Goal: Task Accomplishment & Management: Manage account settings

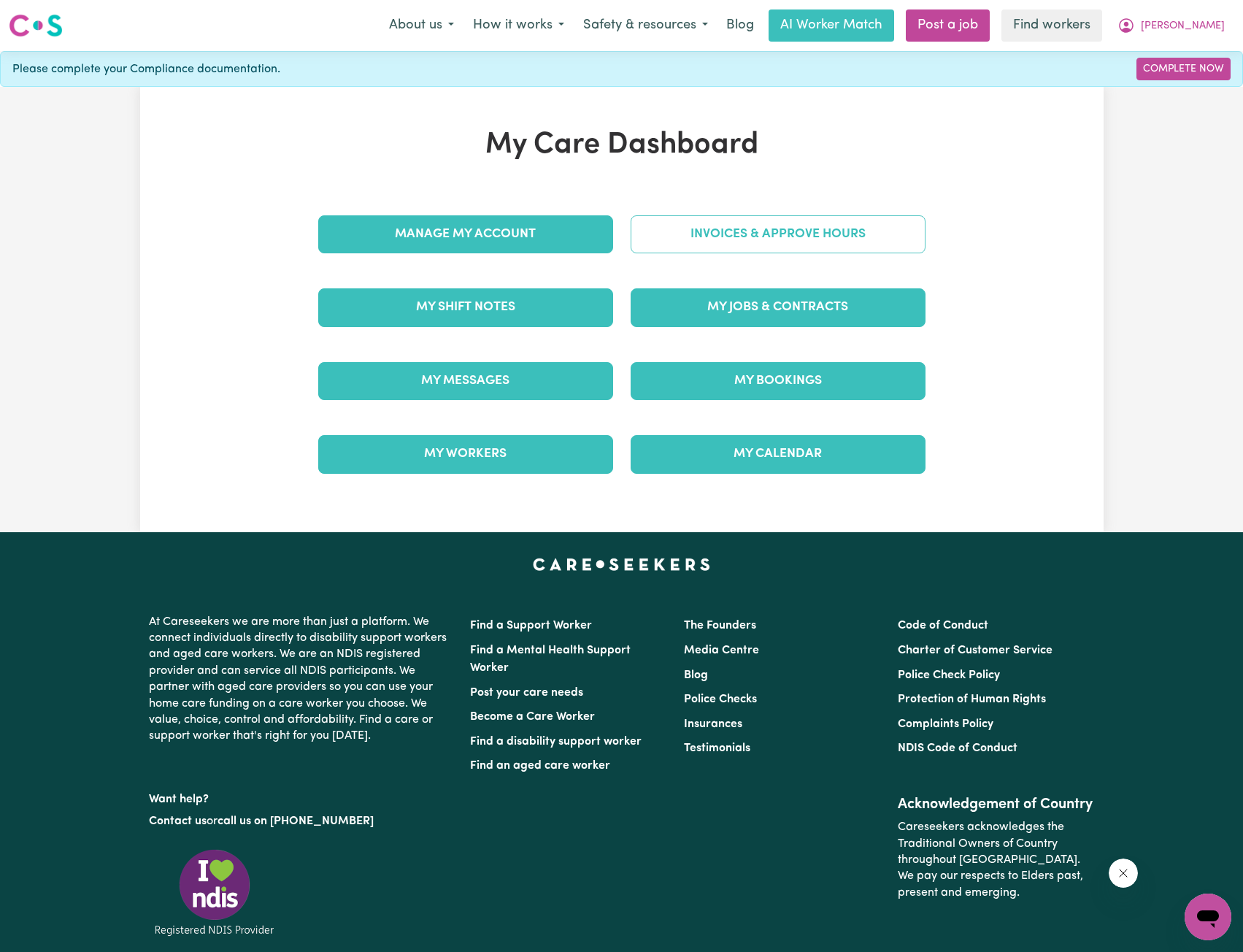
click at [731, 216] on link "Invoices & Approve Hours" at bounding box center [777, 234] width 295 height 38
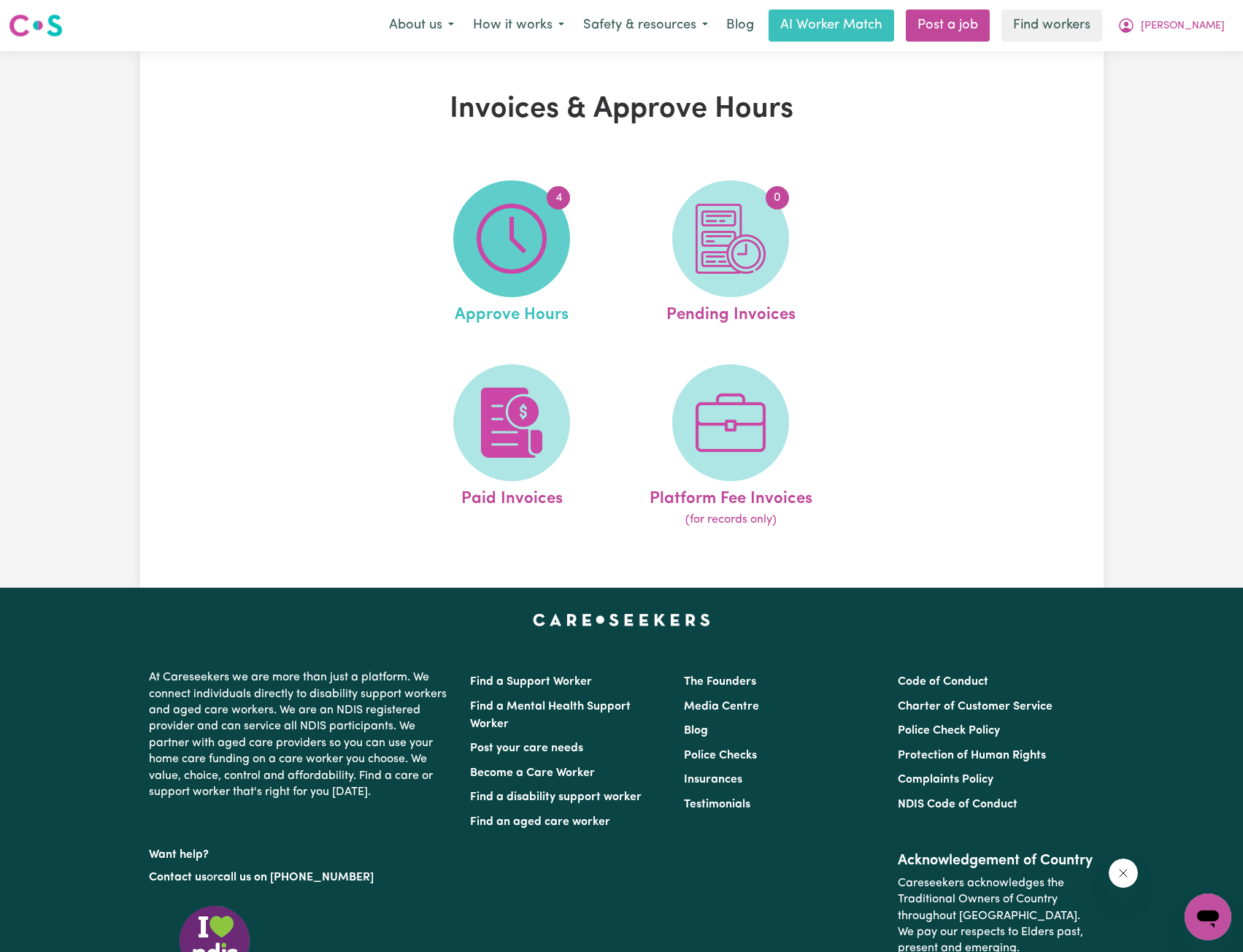
click at [521, 264] on img at bounding box center [511, 238] width 70 height 70
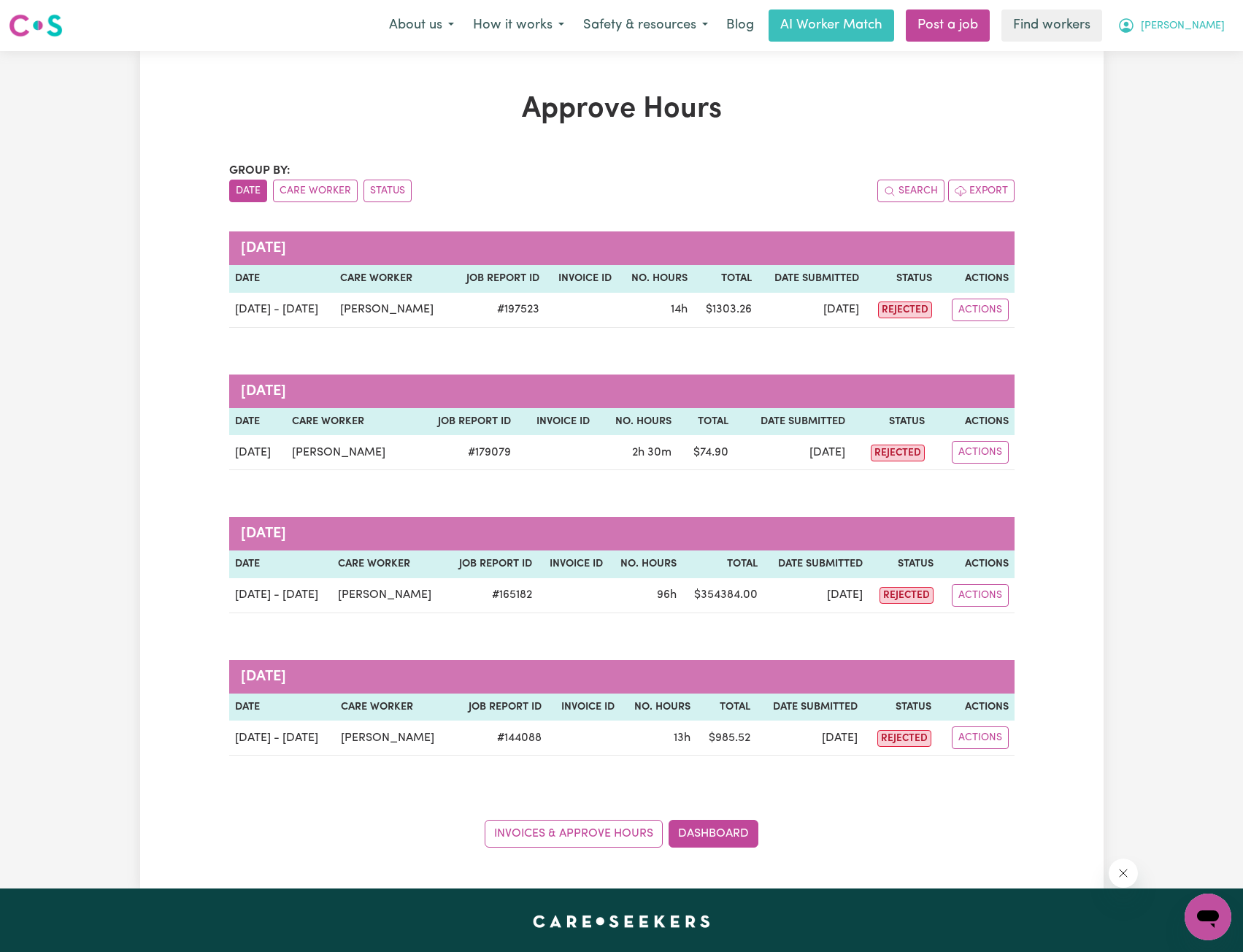
click at [1196, 36] on button "[PERSON_NAME]" at bounding box center [1170, 25] width 127 height 31
click at [1172, 56] on link "My Dashboard" at bounding box center [1175, 57] width 116 height 28
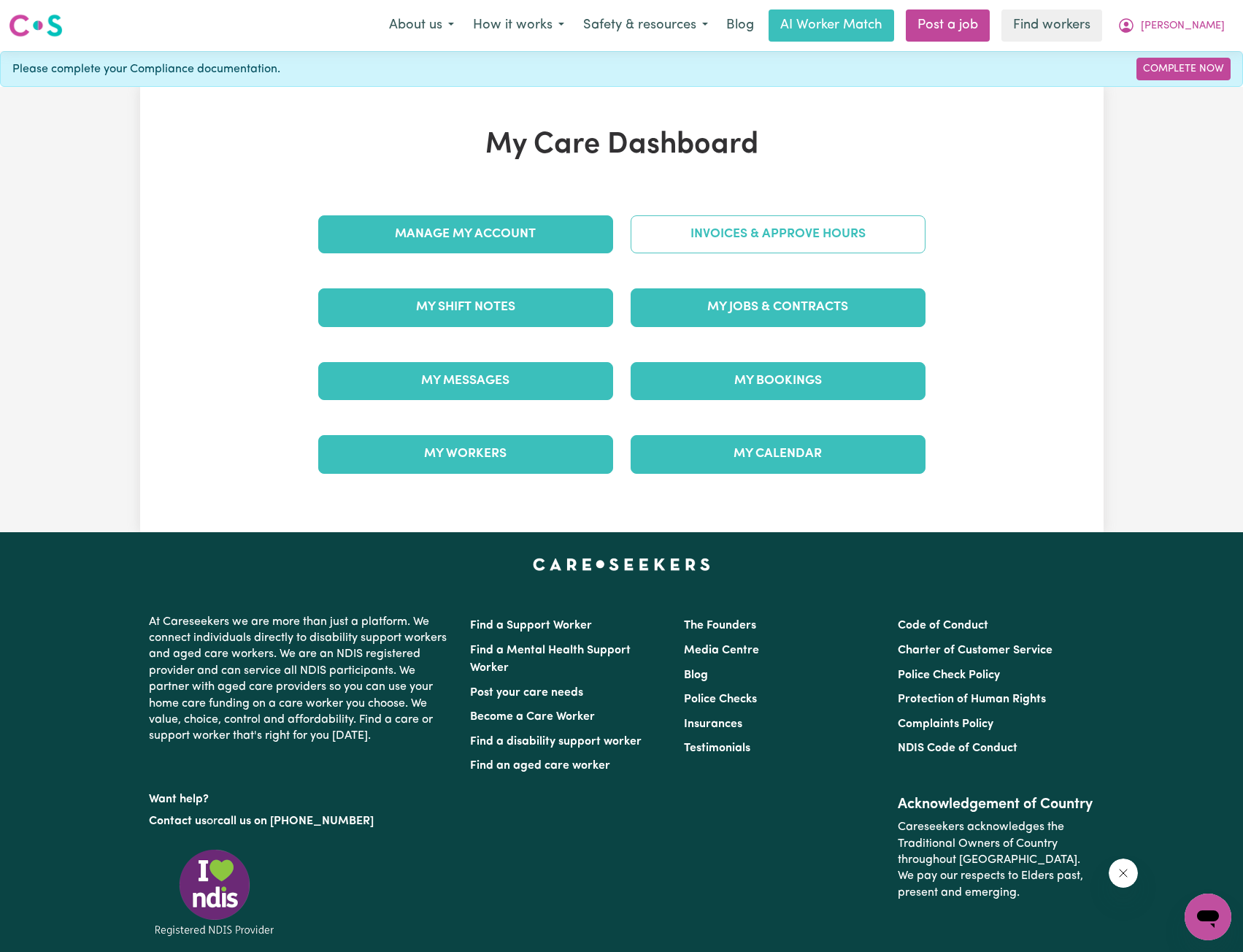
click at [750, 220] on link "Invoices & Approve Hours" at bounding box center [777, 234] width 295 height 38
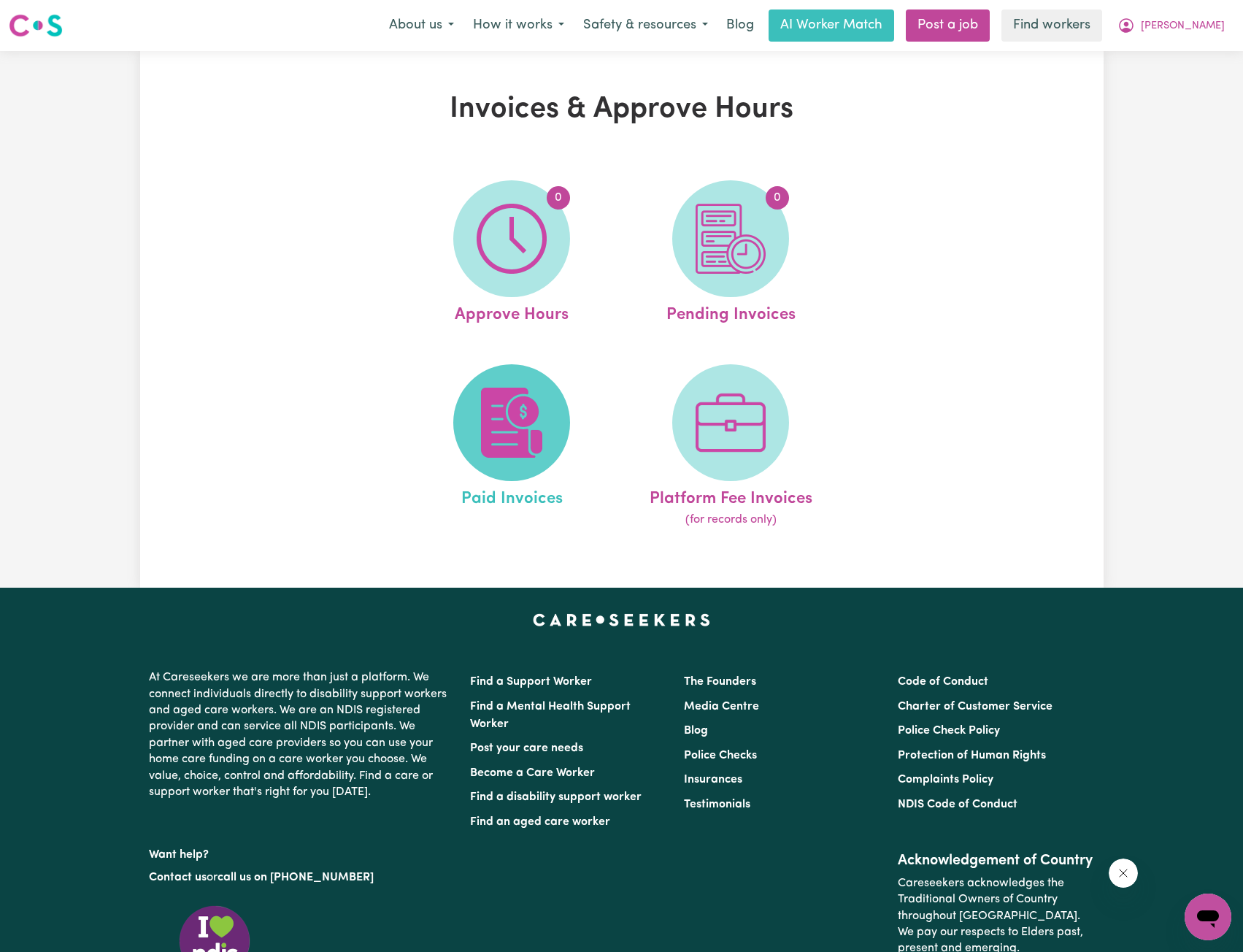
click at [517, 424] on img at bounding box center [511, 423] width 70 height 70
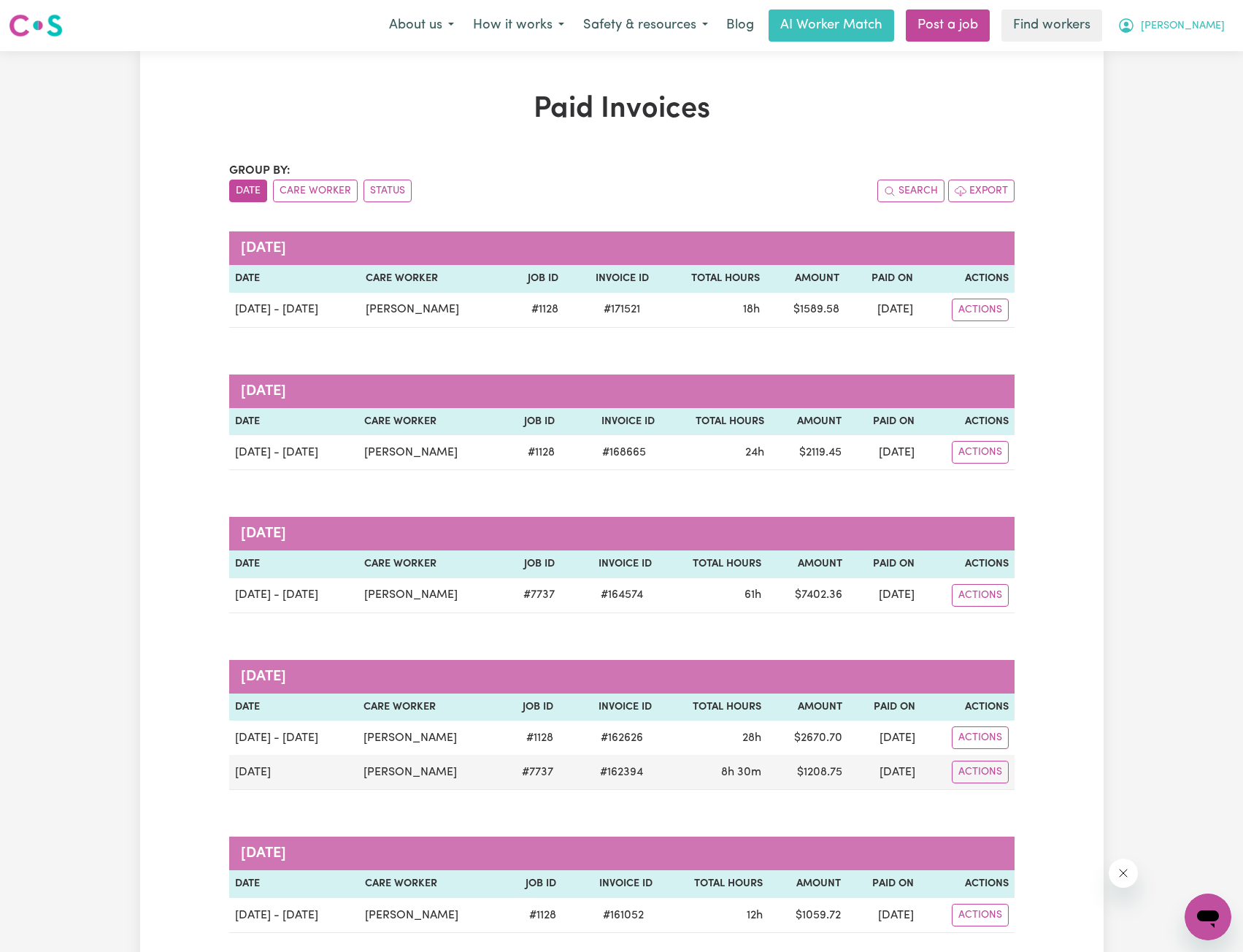
click at [1196, 32] on span "[PERSON_NAME]" at bounding box center [1182, 26] width 84 height 16
click at [1167, 56] on link "My Dashboard" at bounding box center [1175, 57] width 116 height 28
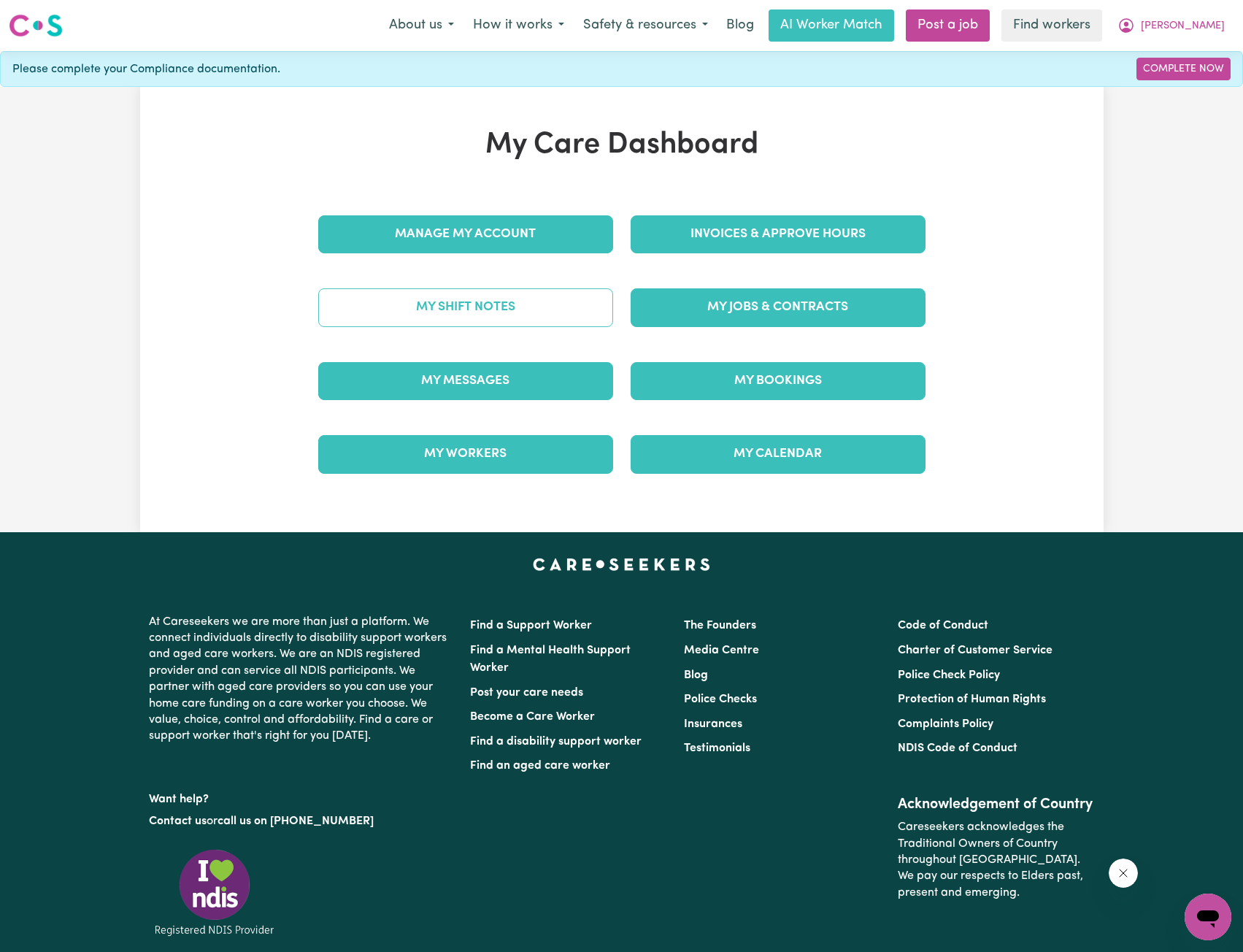
click at [512, 312] on link "My Shift Notes" at bounding box center [466, 307] width 295 height 38
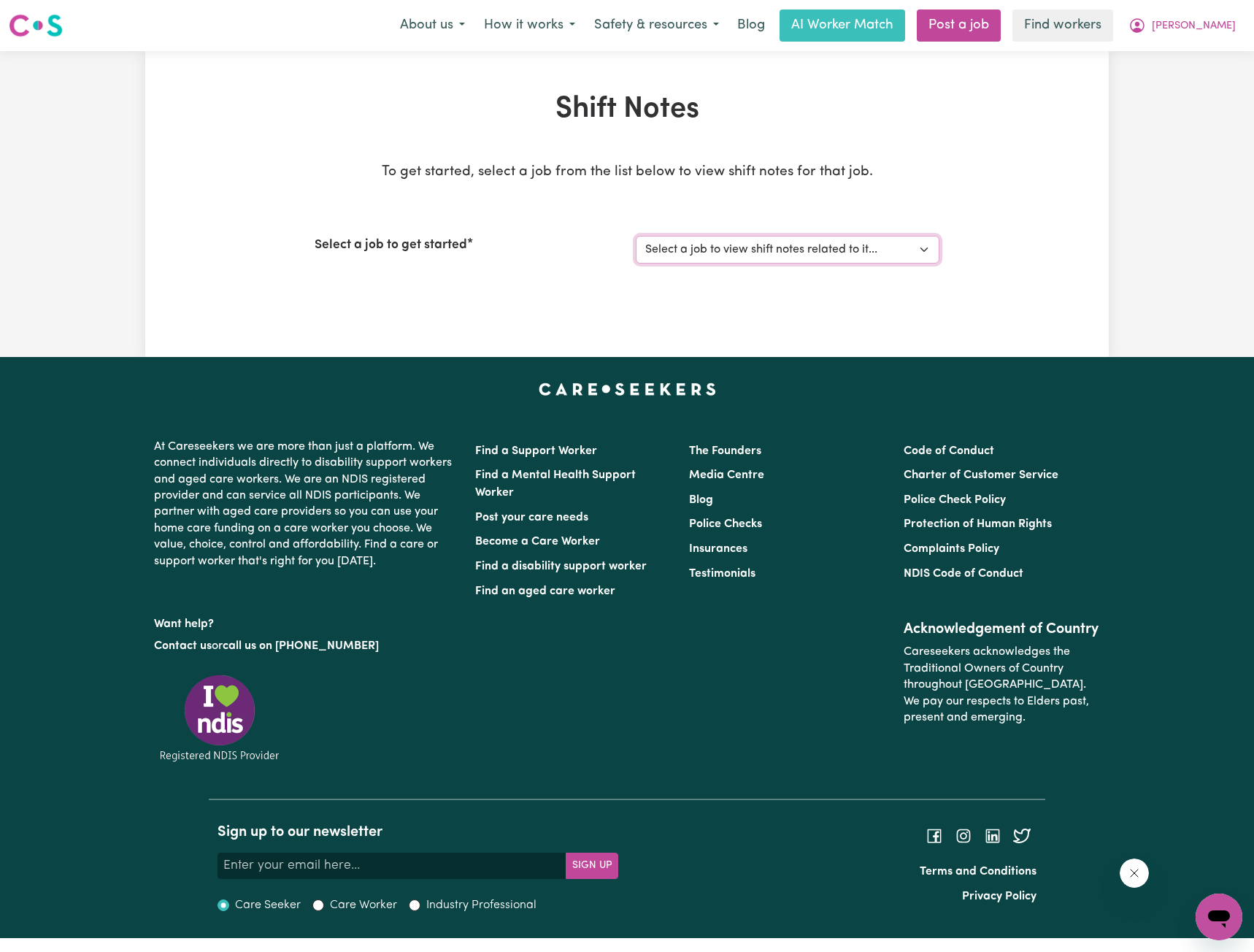
click at [708, 248] on select "Select a job to view shift notes related to it... Support Worker For Community …" at bounding box center [787, 249] width 304 height 28
click at [636, 235] on select "Select a job to view shift notes related to it... Support Worker For Community …" at bounding box center [787, 249] width 304 height 28
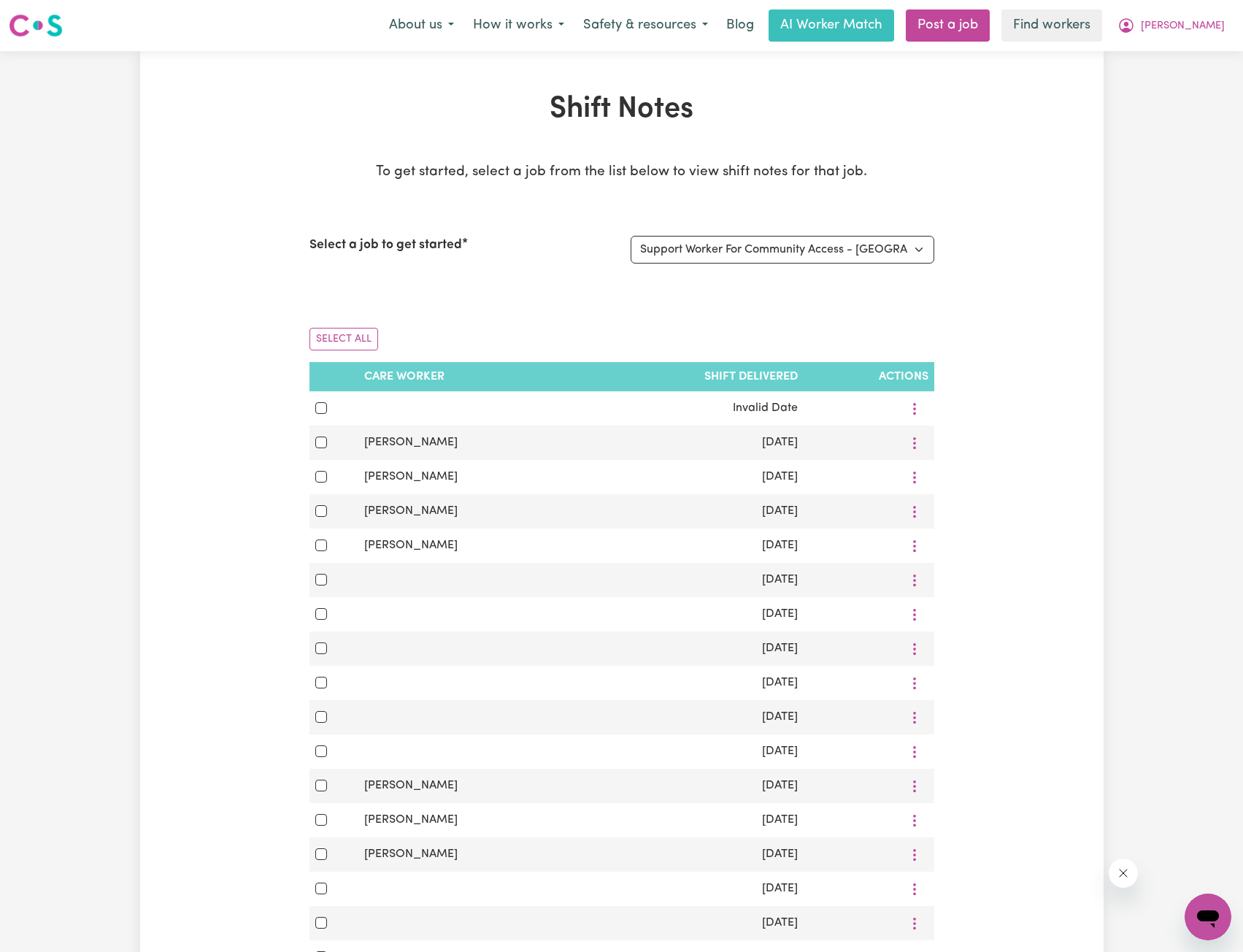
click at [830, 270] on div "Select a job to get started Select a job to view shift notes related to it... S…" at bounding box center [621, 249] width 625 height 63
click at [826, 261] on select "Select a job to view shift notes related to it... Support Worker For Community …" at bounding box center [781, 249] width 304 height 28
select select "1128"
click at [630, 235] on select "Select a job to view shift notes related to it... Support Worker For Community …" at bounding box center [781, 249] width 304 height 28
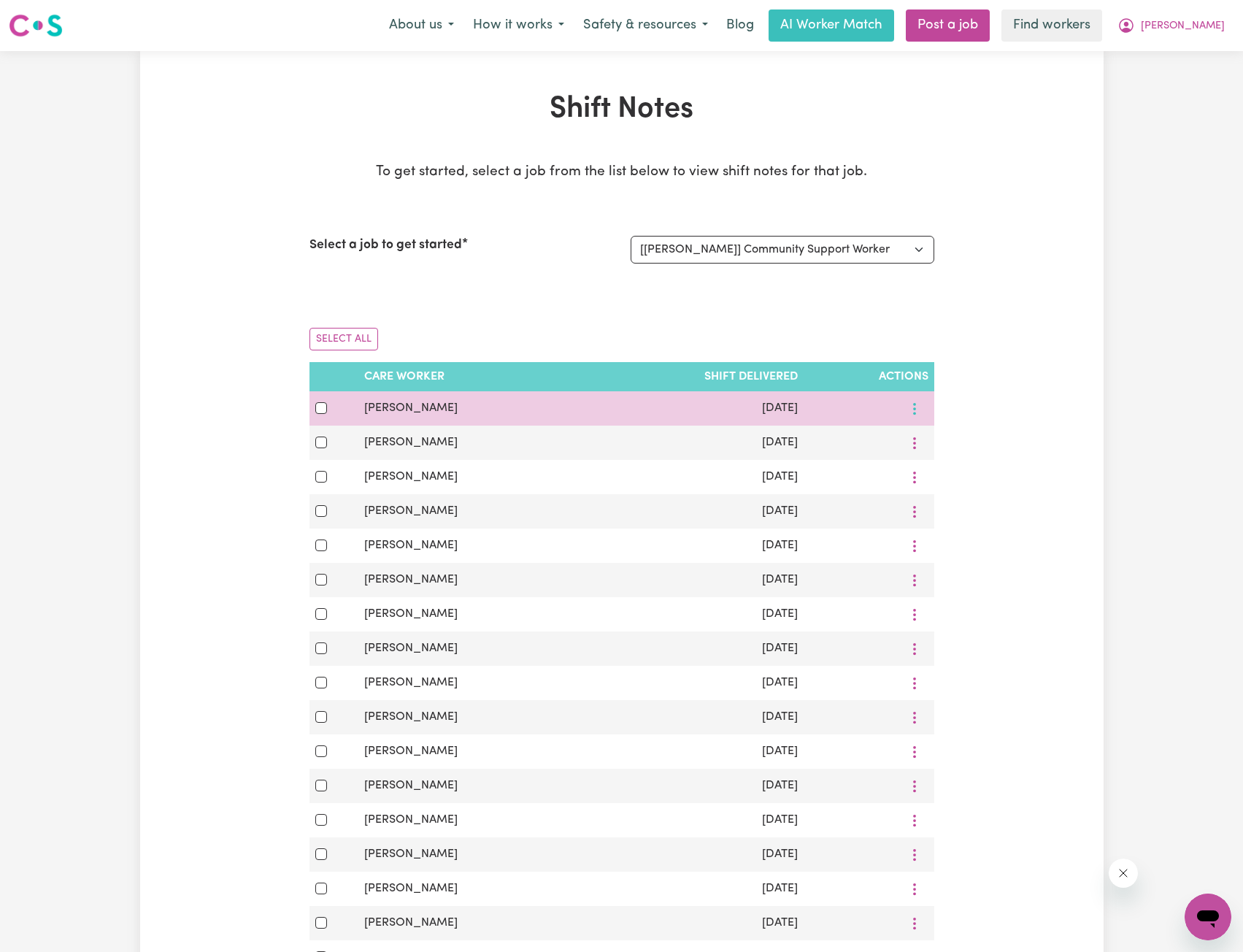
click at [912, 407] on icon "More options" at bounding box center [914, 409] width 15 height 15
click at [935, 441] on span "View Shift Note" at bounding box center [975, 443] width 80 height 12
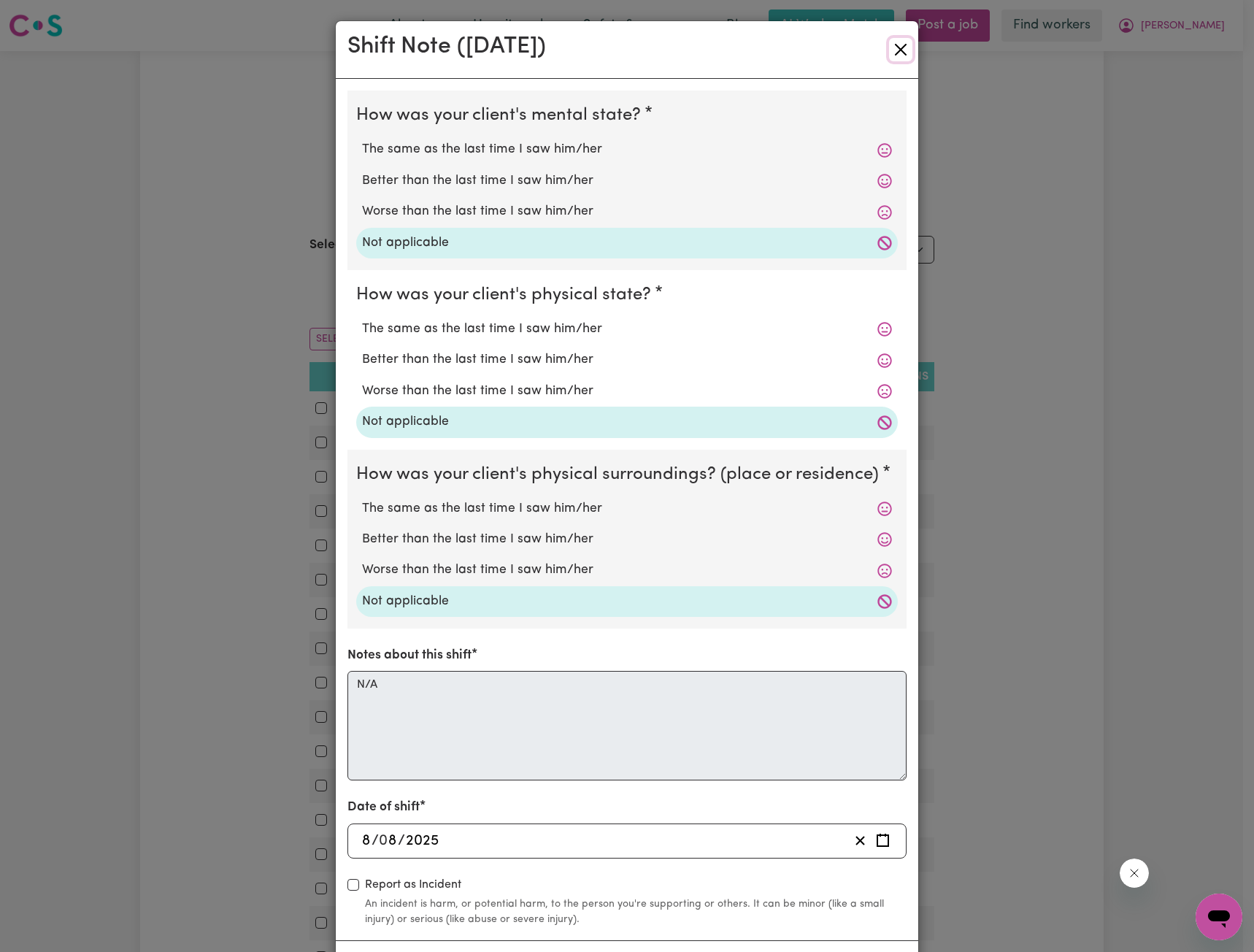
click at [889, 56] on button "Close" at bounding box center [900, 49] width 23 height 23
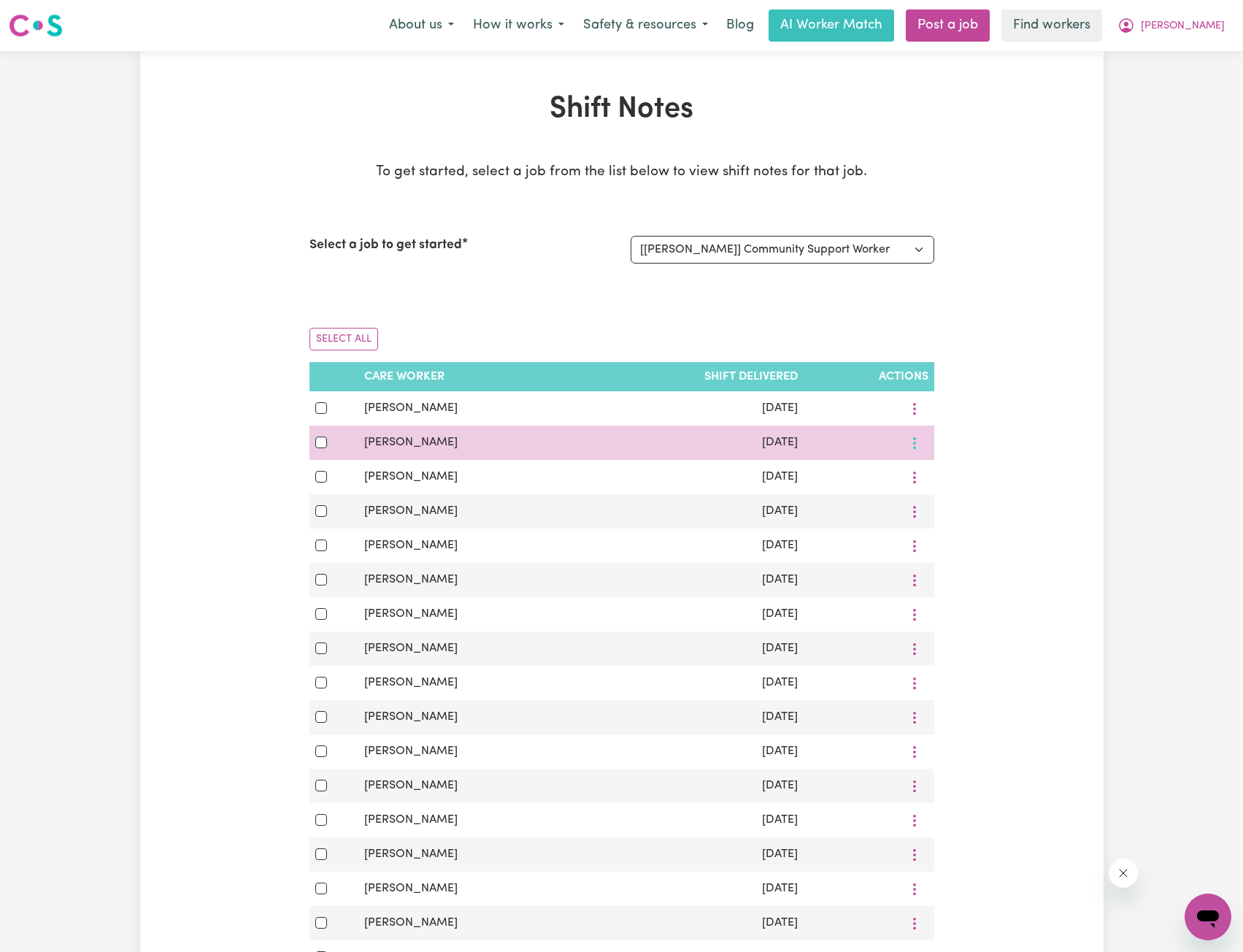
click at [908, 440] on icon "More options" at bounding box center [914, 443] width 15 height 15
click at [927, 485] on link "View Shift Note" at bounding box center [966, 476] width 121 height 29
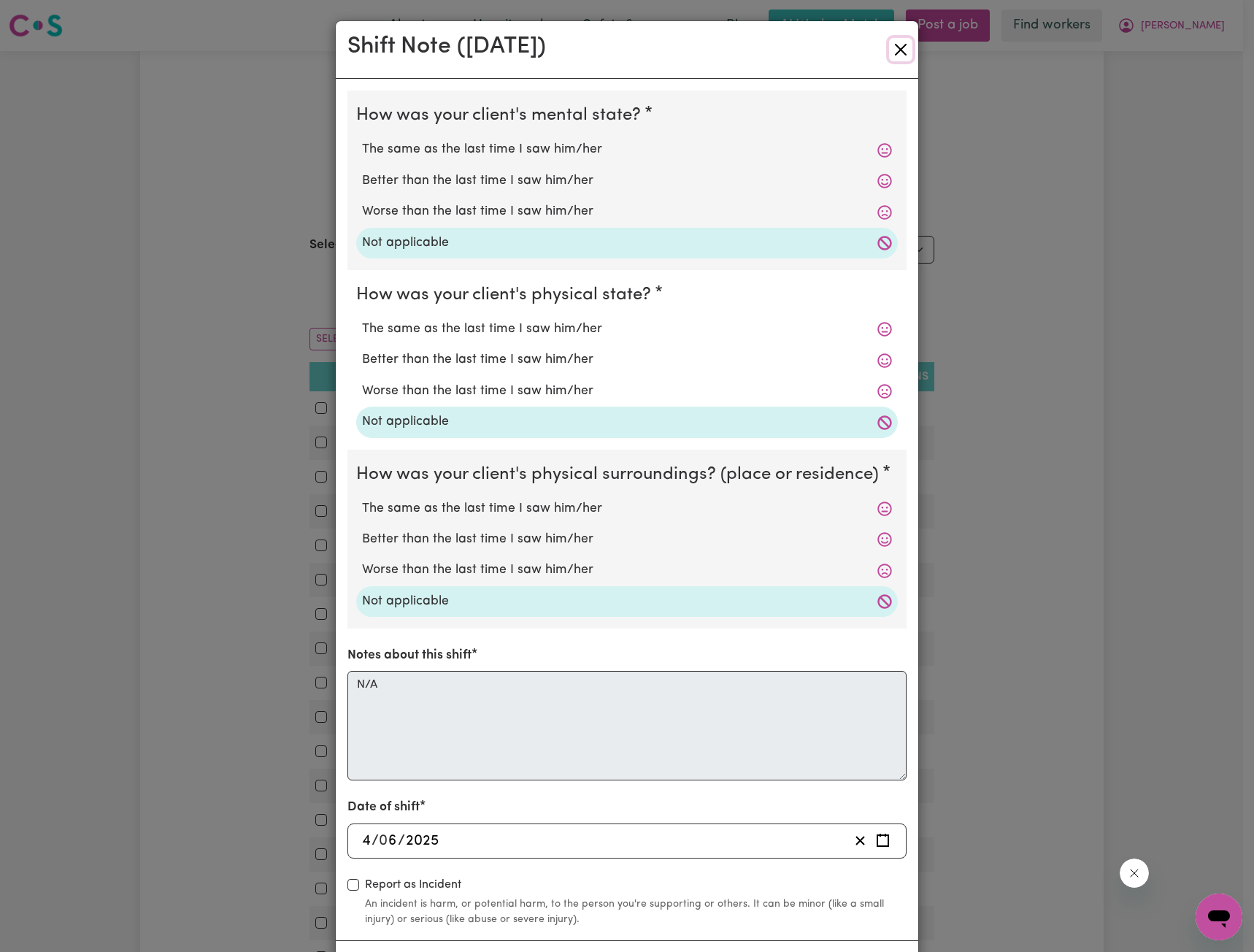
click at [894, 38] on button "Close" at bounding box center [900, 49] width 23 height 23
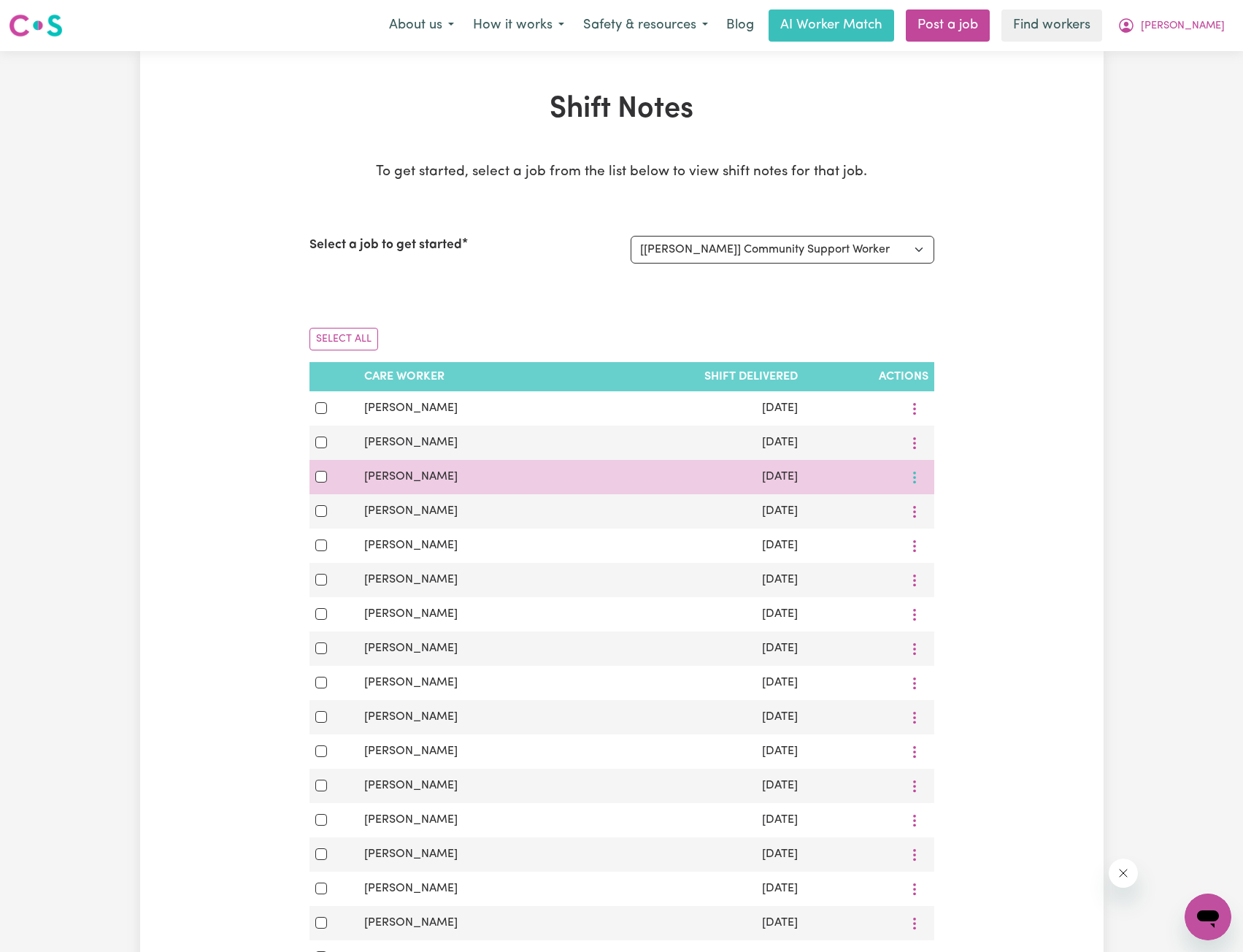
click at [917, 480] on icon "More options" at bounding box center [914, 476] width 15 height 15
click at [917, 502] on link "View Shift Note" at bounding box center [966, 510] width 121 height 29
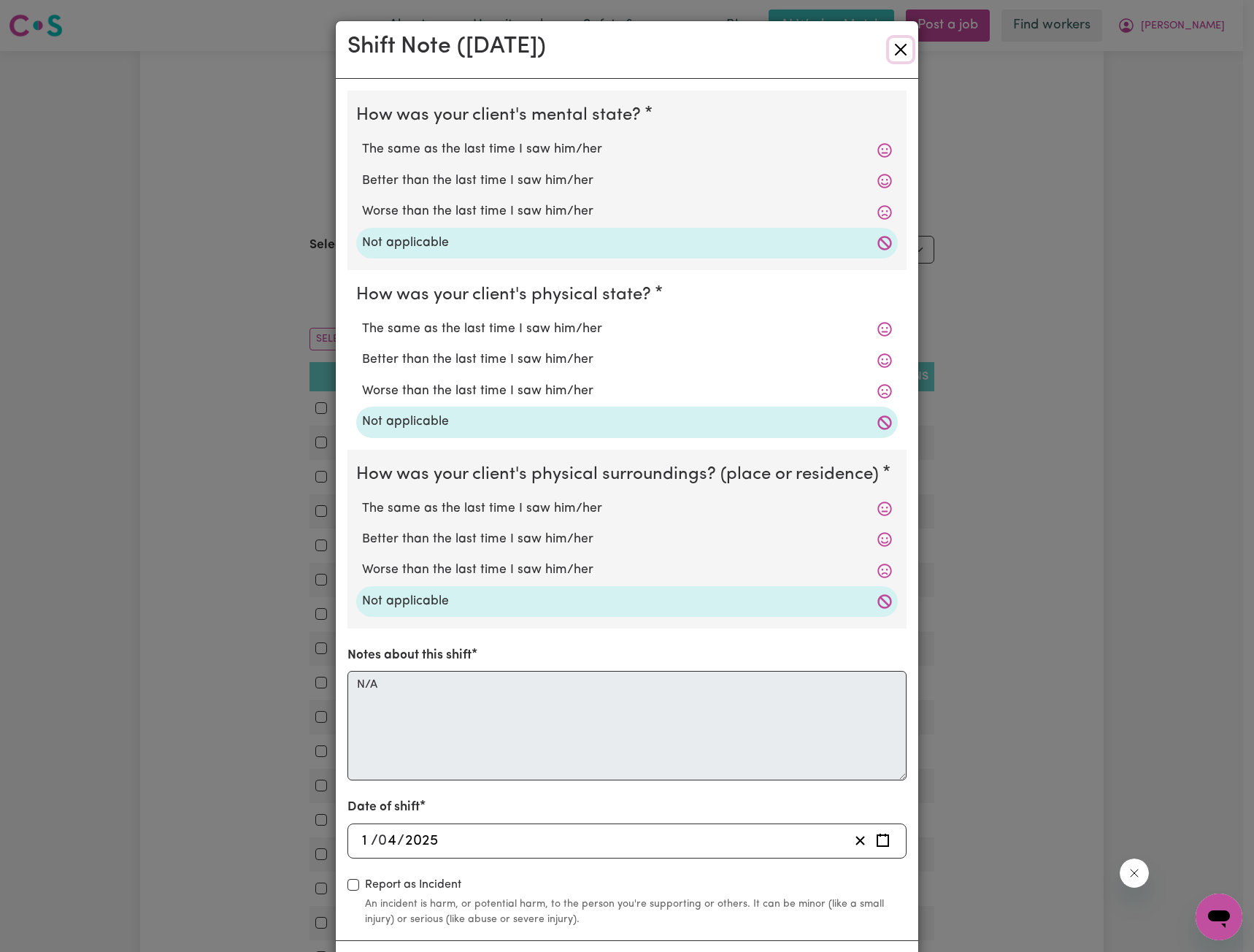
click at [889, 53] on button "Close" at bounding box center [900, 49] width 23 height 23
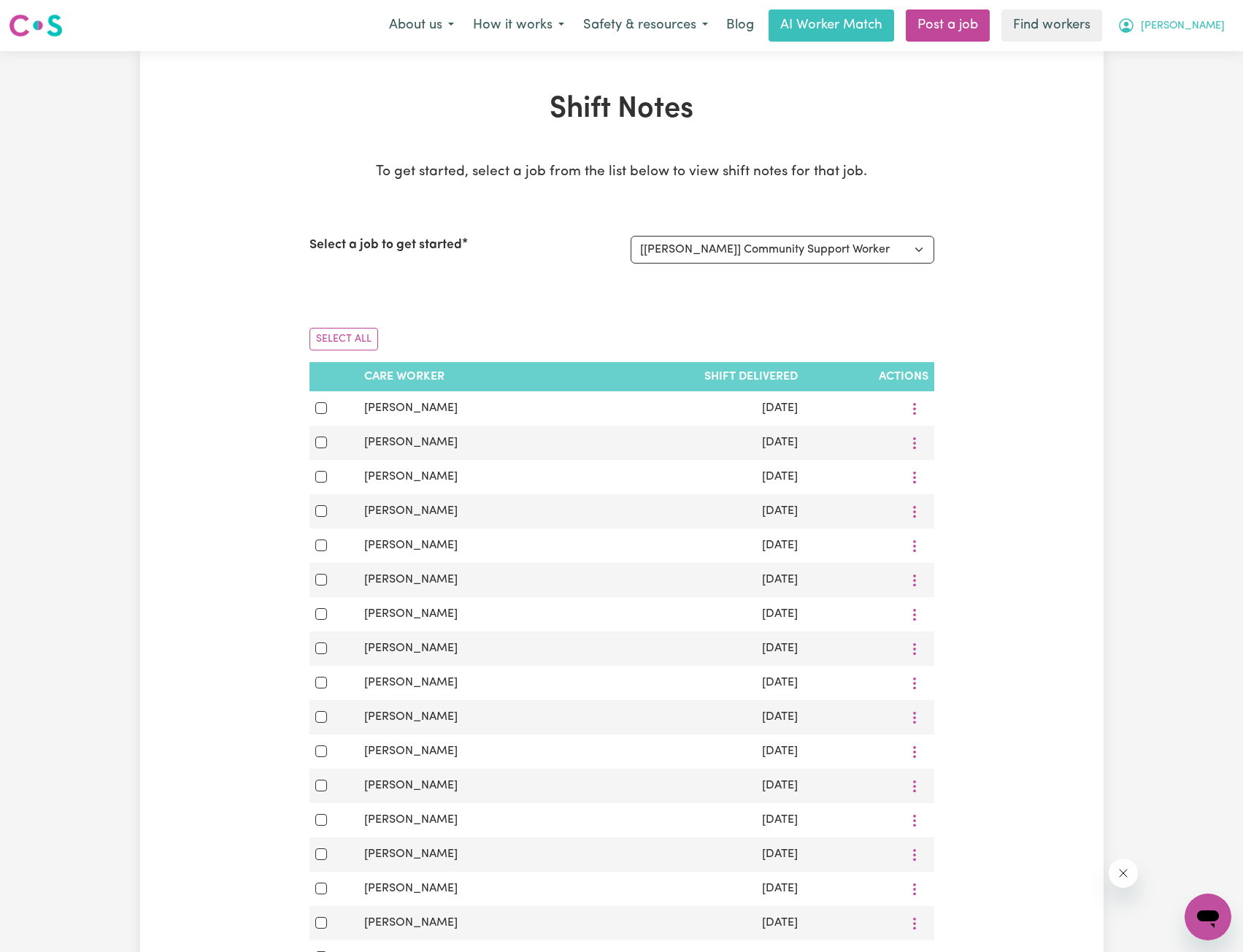
click at [1196, 31] on span "[PERSON_NAME]" at bounding box center [1182, 26] width 84 height 16
click at [1170, 51] on link "My Dashboard" at bounding box center [1175, 57] width 116 height 28
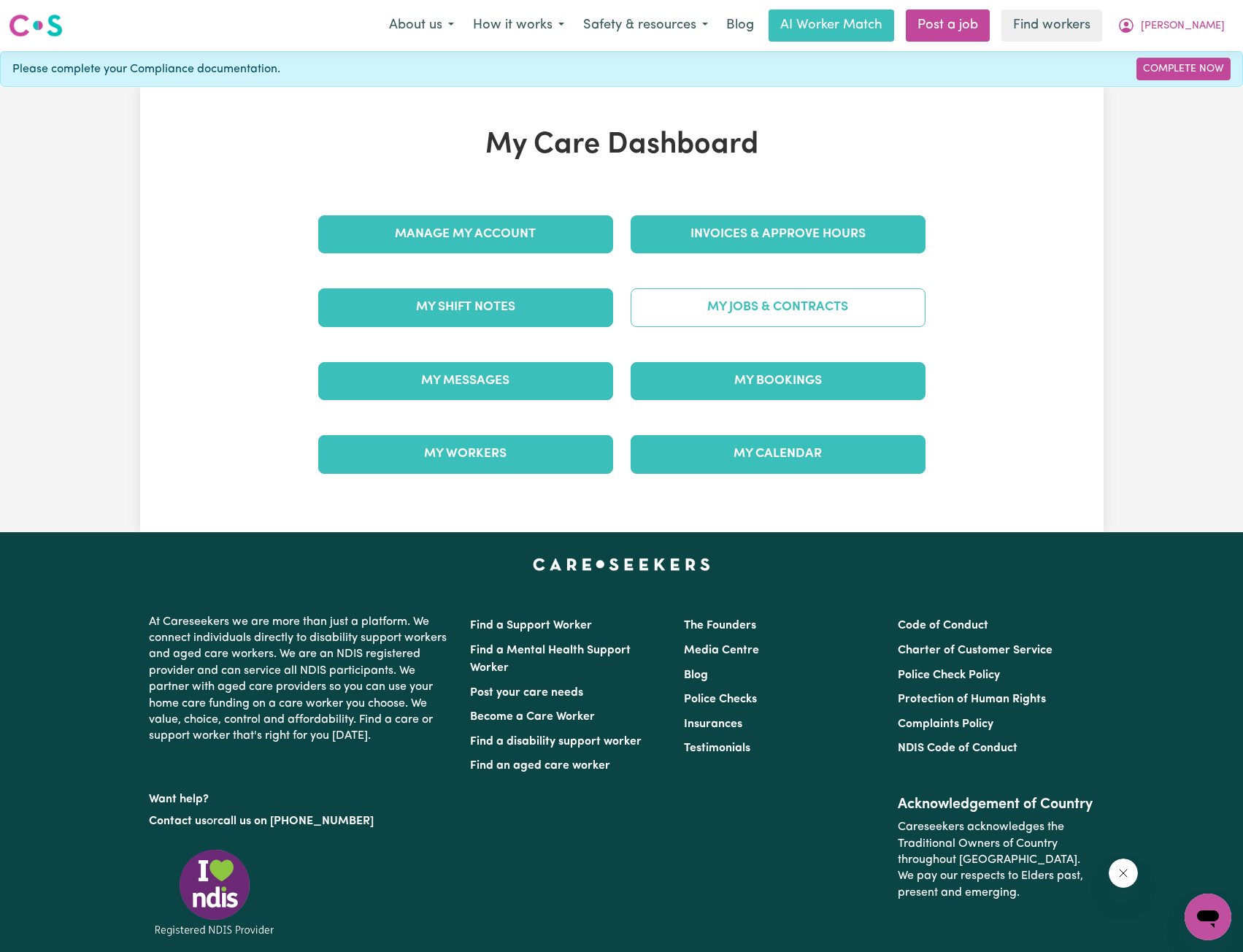
click at [760, 292] on link "My Jobs & Contracts" at bounding box center [777, 307] width 295 height 38
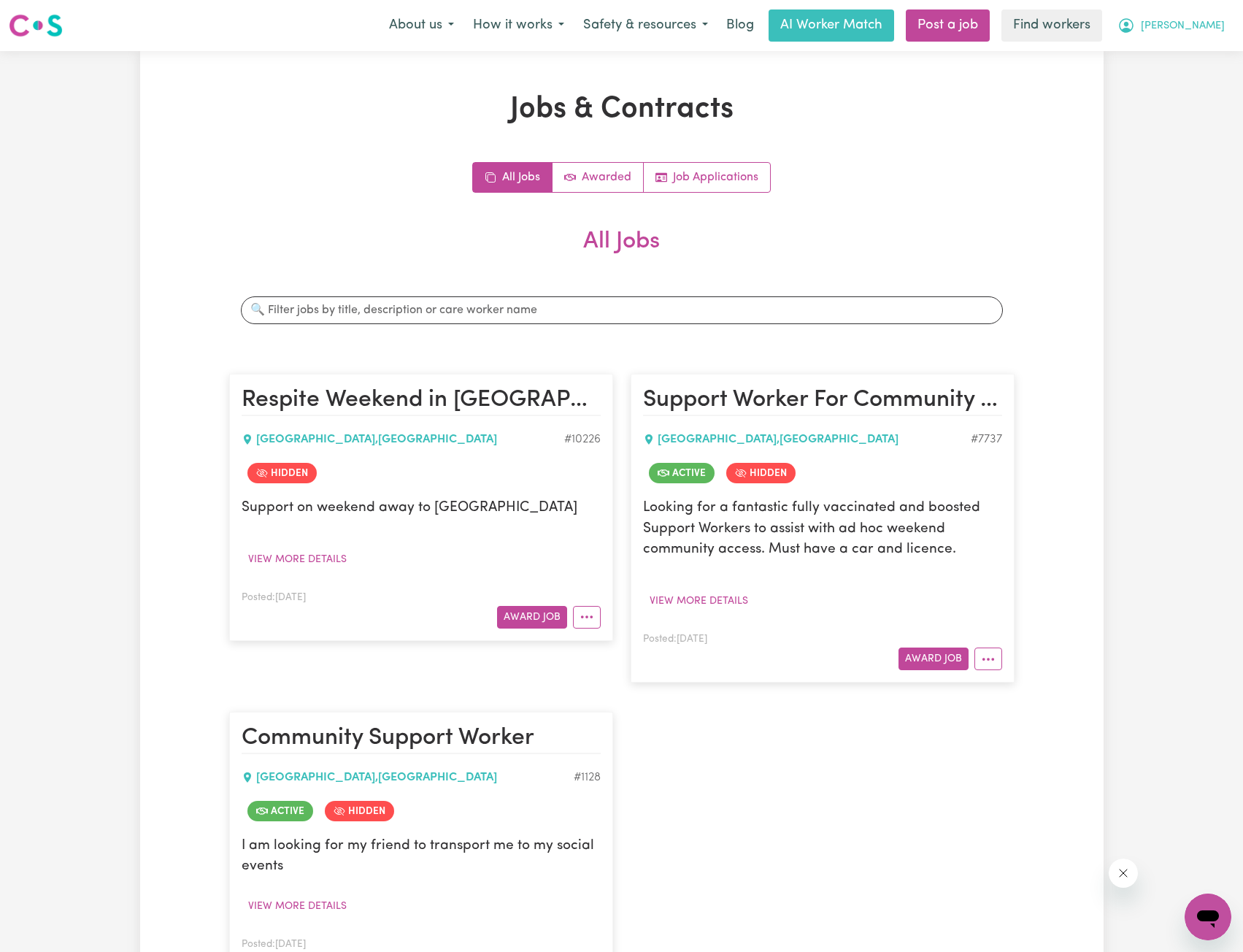
click at [1133, 31] on icon "My Account" at bounding box center [1125, 25] width 15 height 15
click at [1152, 59] on link "My Dashboard" at bounding box center [1175, 57] width 116 height 28
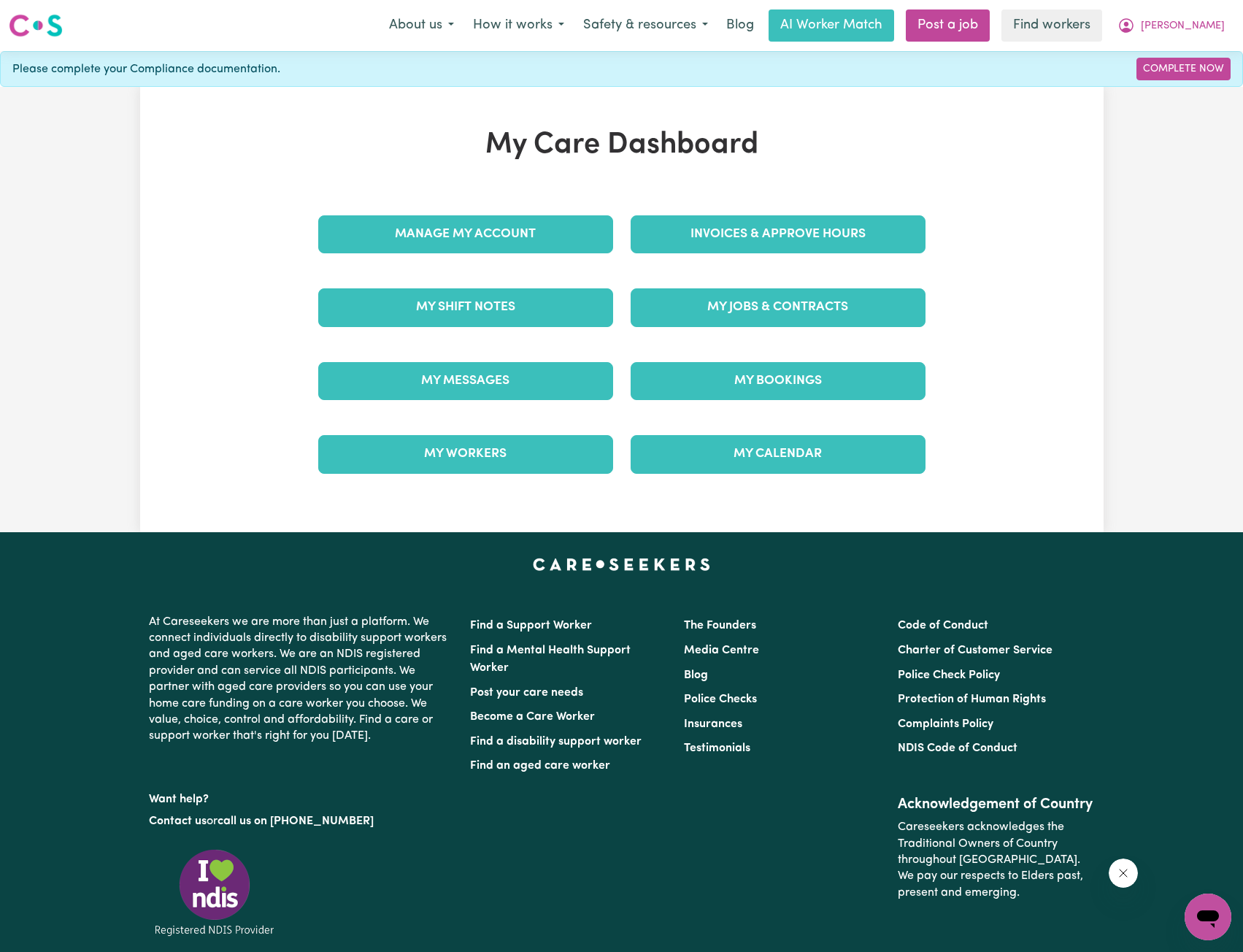
click at [774, 213] on div "Invoices & Approve Hours" at bounding box center [777, 233] width 312 height 73
click at [757, 233] on link "Invoices & Approve Hours" at bounding box center [777, 234] width 295 height 38
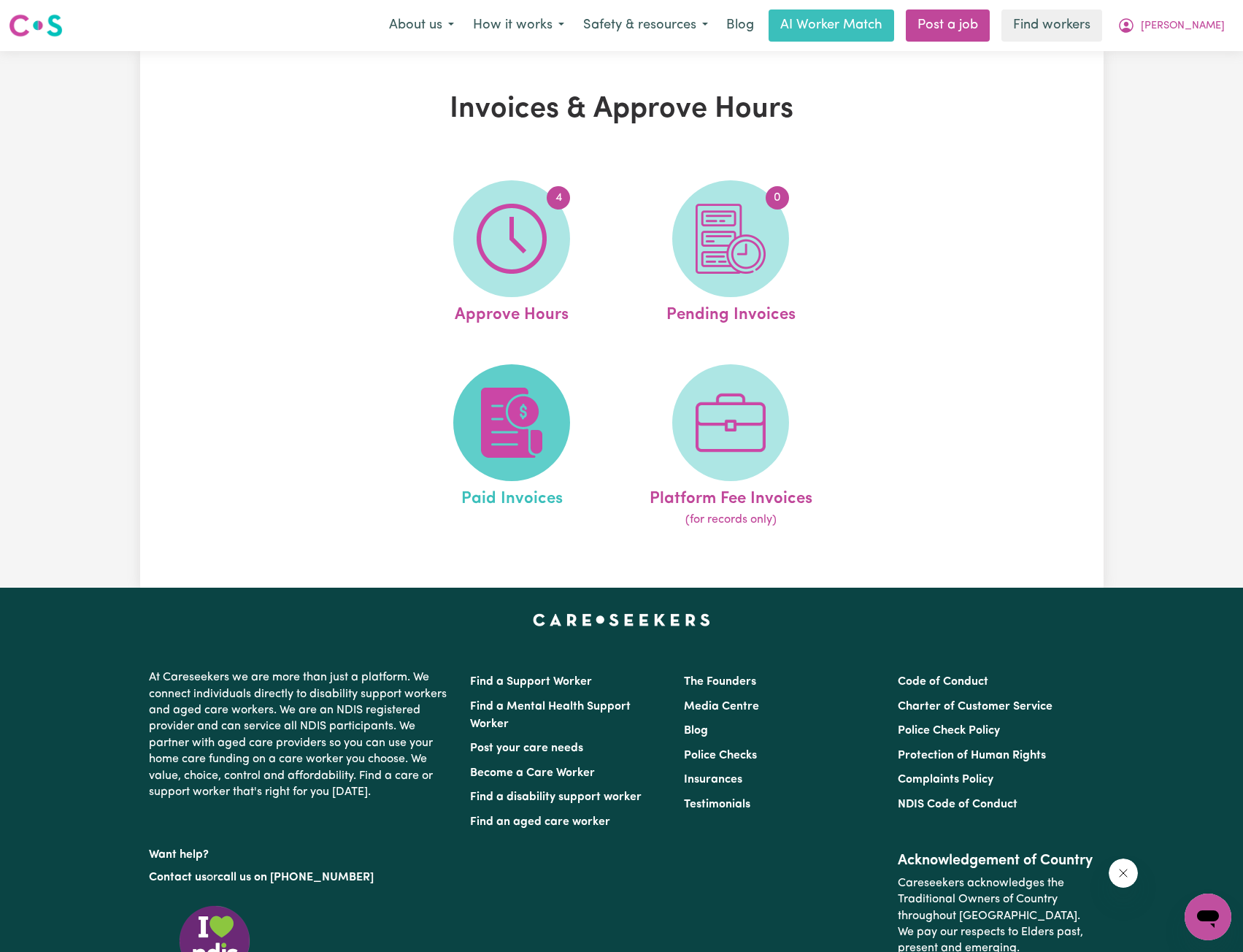
click at [526, 392] on img at bounding box center [511, 423] width 70 height 70
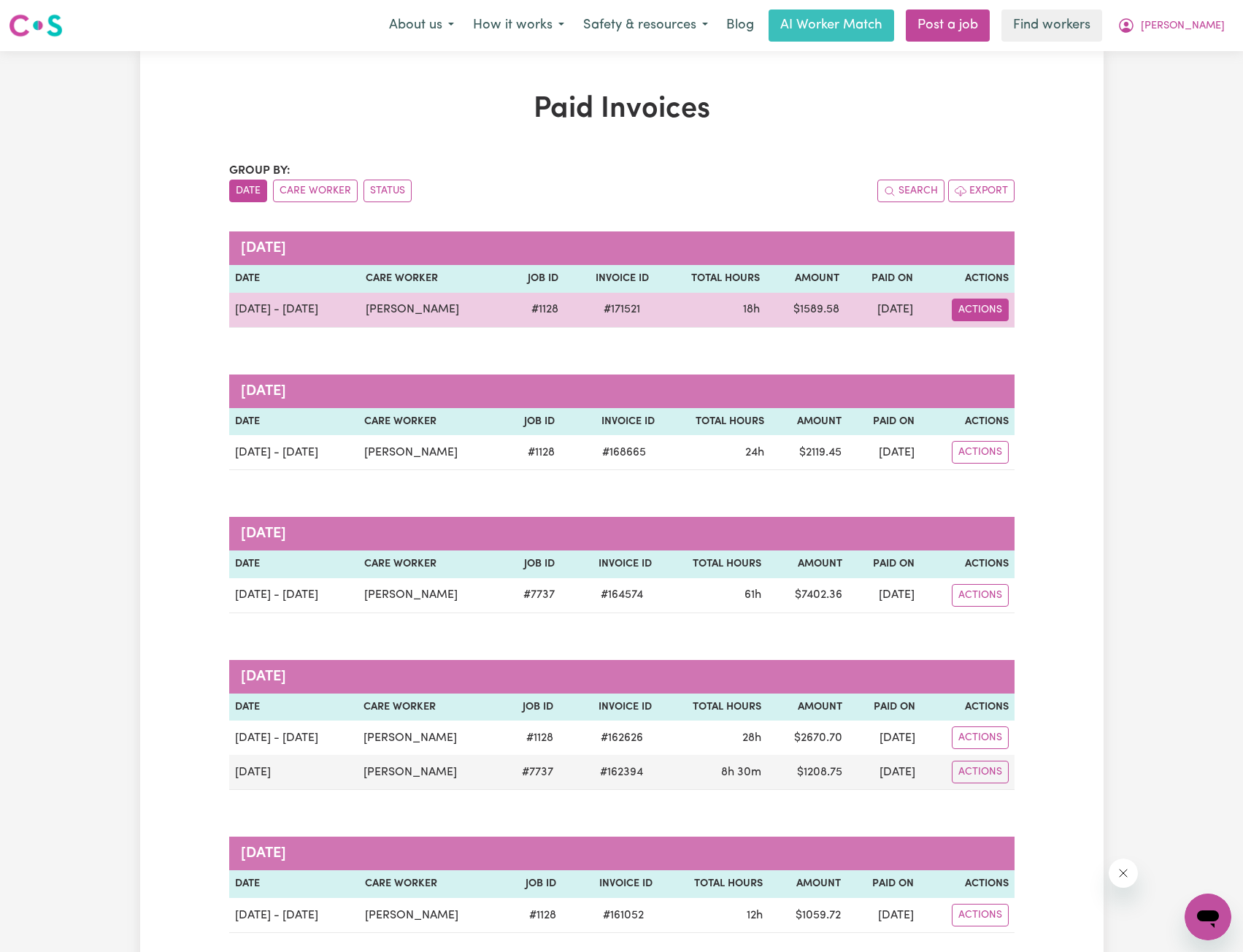
click at [967, 310] on button "Actions" at bounding box center [980, 309] width 57 height 23
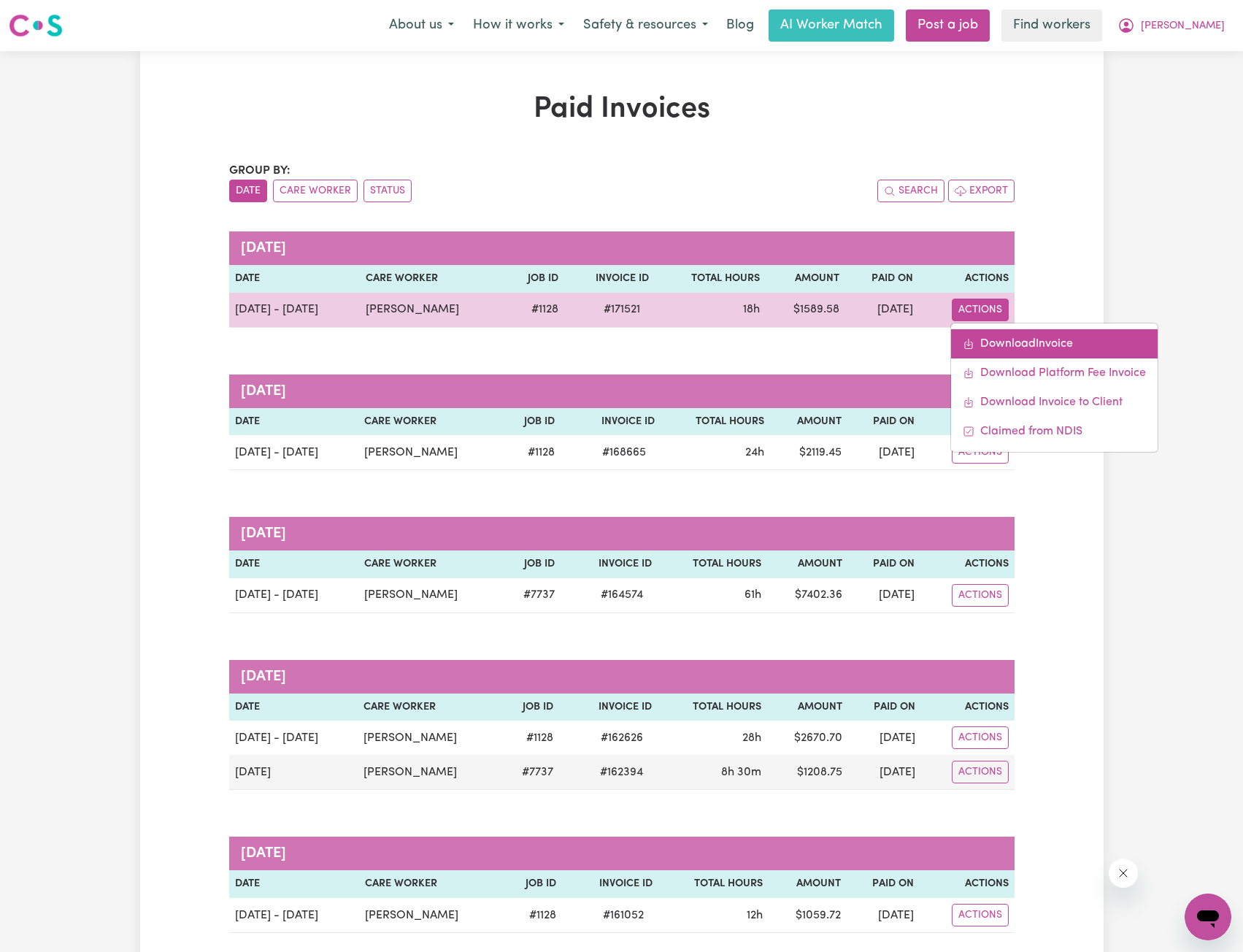
click at [1027, 343] on link "Download Invoice" at bounding box center [1054, 343] width 206 height 29
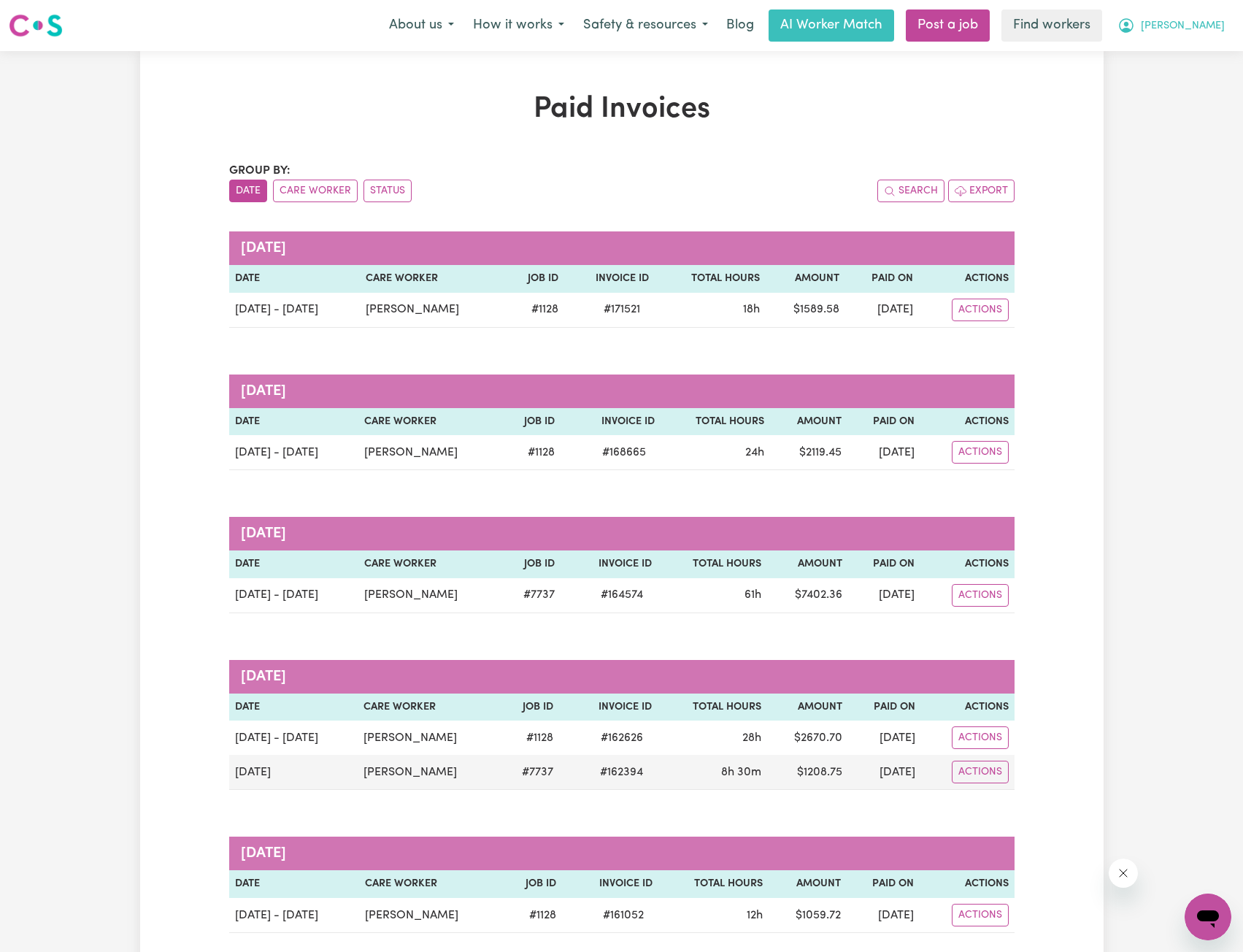
click at [1191, 29] on span "[PERSON_NAME]" at bounding box center [1182, 26] width 84 height 16
click at [1171, 82] on link "Logout" at bounding box center [1175, 84] width 116 height 28
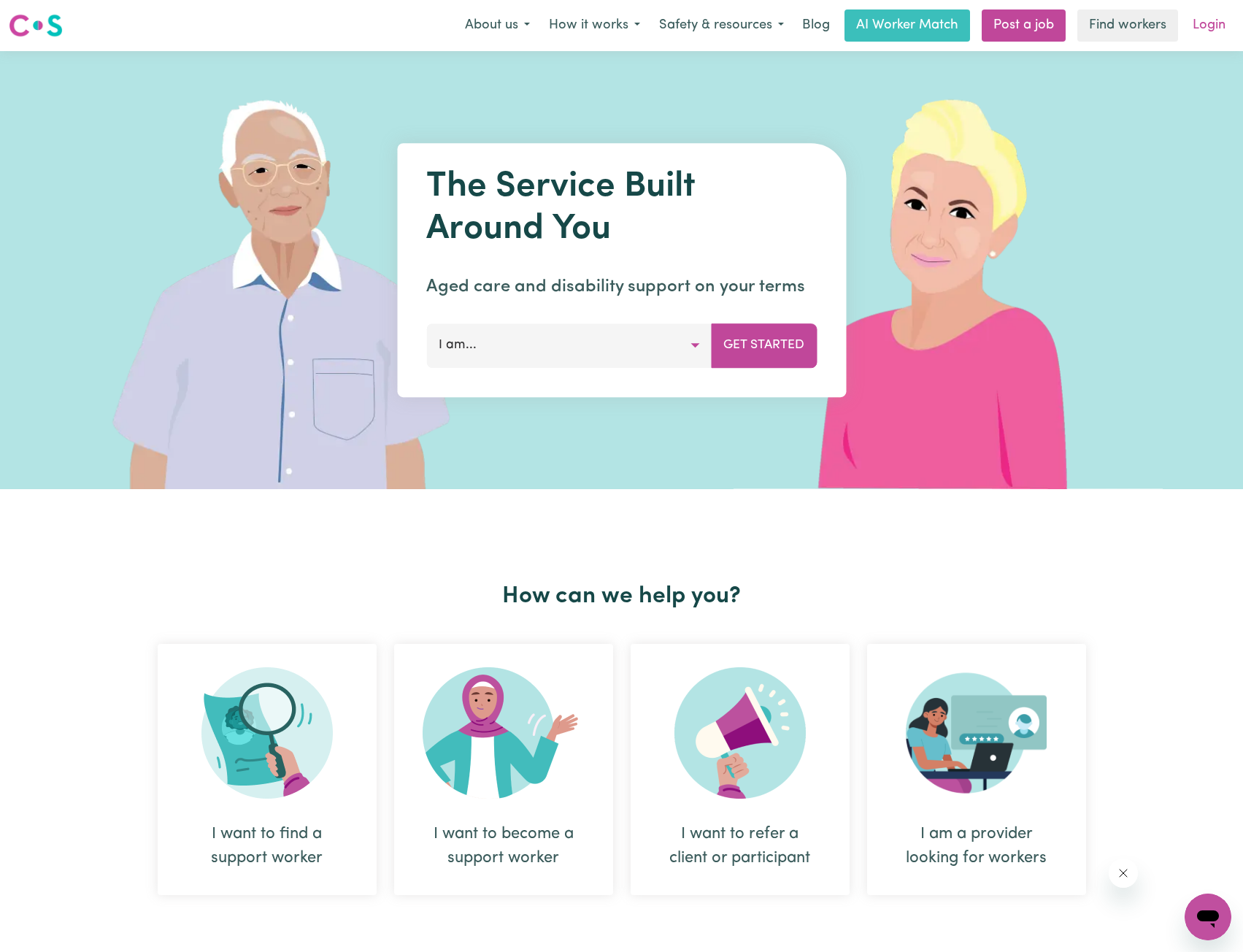
click at [1200, 29] on link "Login" at bounding box center [1208, 26] width 51 height 32
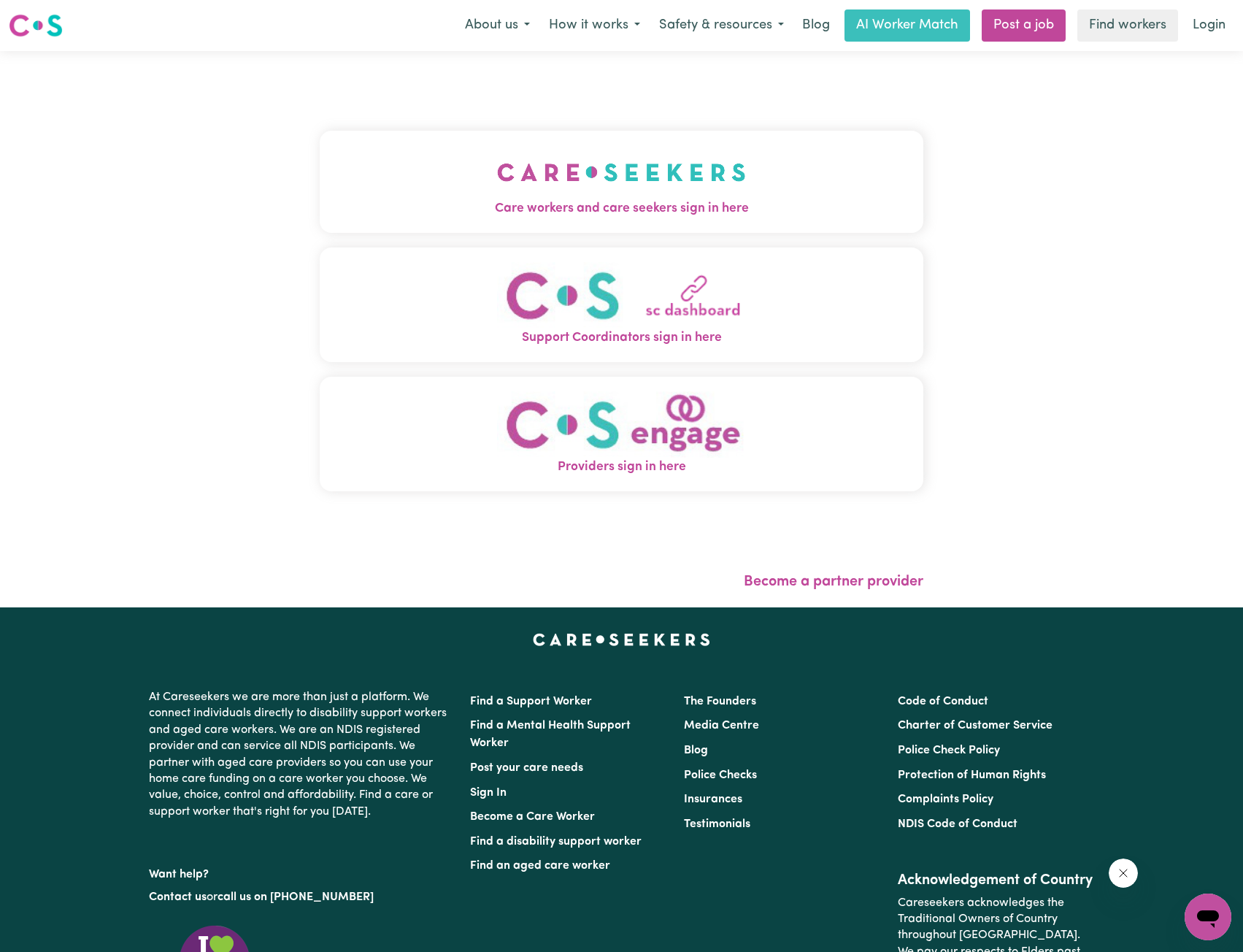
click at [513, 184] on img "Care workers and care seekers sign in here" at bounding box center [621, 172] width 249 height 54
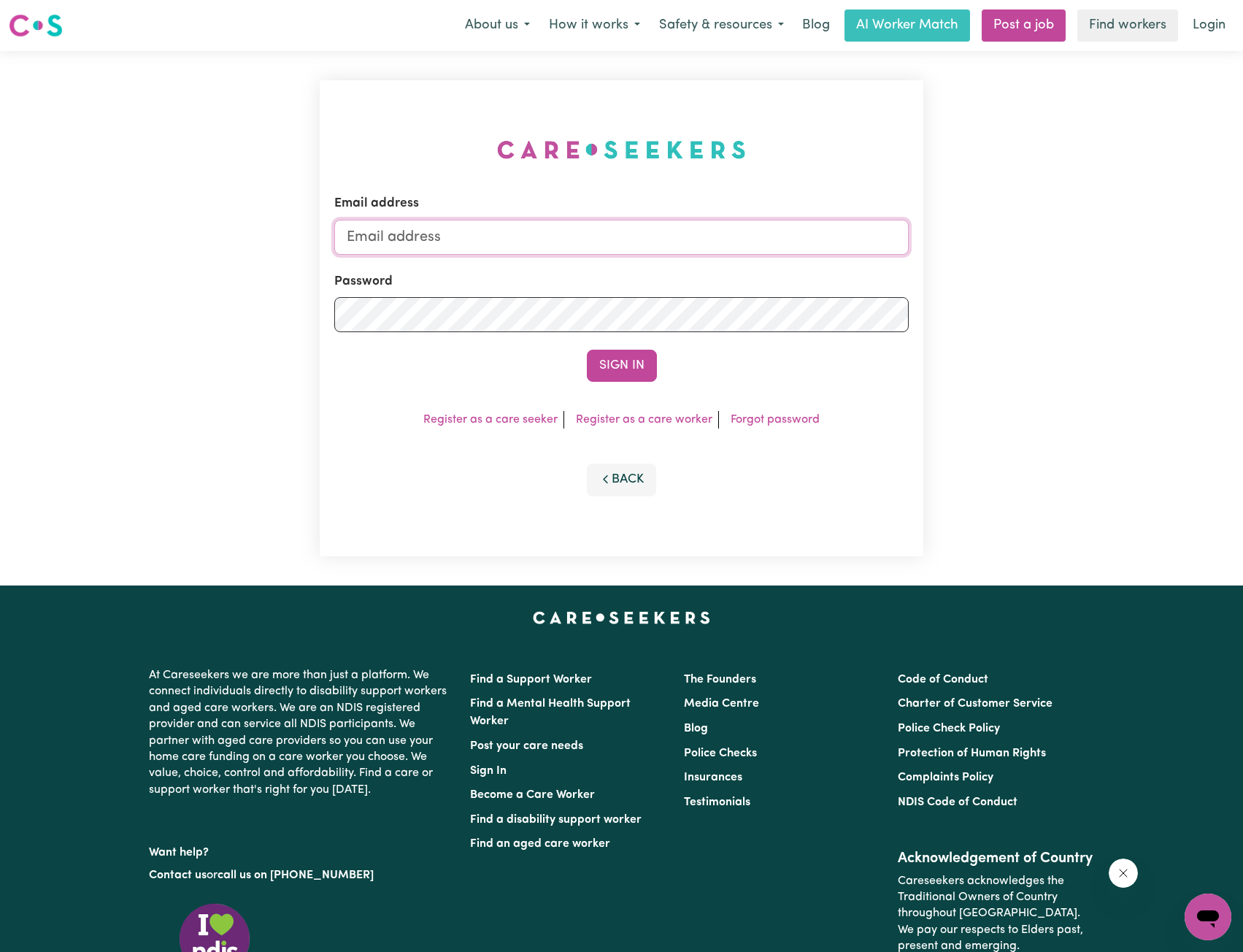
click at [513, 230] on input "Email address" at bounding box center [621, 236] width 575 height 35
drag, startPoint x: 427, startPoint y: 243, endPoint x: 617, endPoint y: 242, distance: 190.0
click at [617, 242] on input "[EMAIL_ADDRESS][PERSON_NAME][DOMAIN_NAME]" at bounding box center [621, 236] width 575 height 35
drag, startPoint x: 453, startPoint y: 239, endPoint x: 440, endPoint y: 241, distance: 13.2
click at [453, 239] on input "[EMAIL_ADDRESS][PERSON_NAME][DOMAIN_NAME]" at bounding box center [621, 236] width 575 height 35
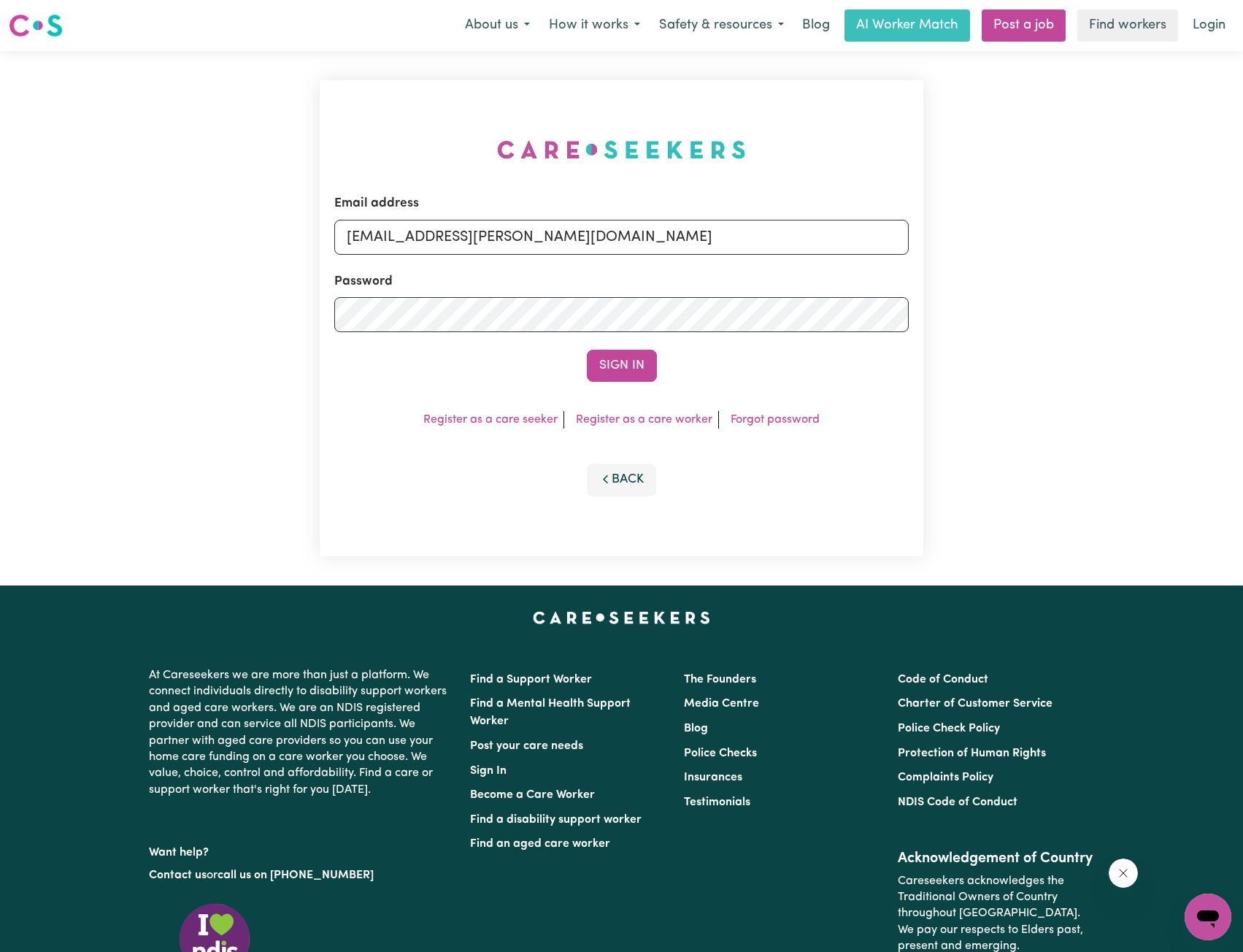
drag, startPoint x: 421, startPoint y: 238, endPoint x: 667, endPoint y: 251, distance: 246.3
click at [678, 254] on input "[EMAIL_ADDRESS][PERSON_NAME][DOMAIN_NAME]" at bounding box center [621, 236] width 575 height 35
type input "[EMAIL_ADDRESS][DOMAIN_NAME]"
click at [625, 375] on button "Sign In" at bounding box center [622, 366] width 70 height 32
